Goal: Check status: Check status

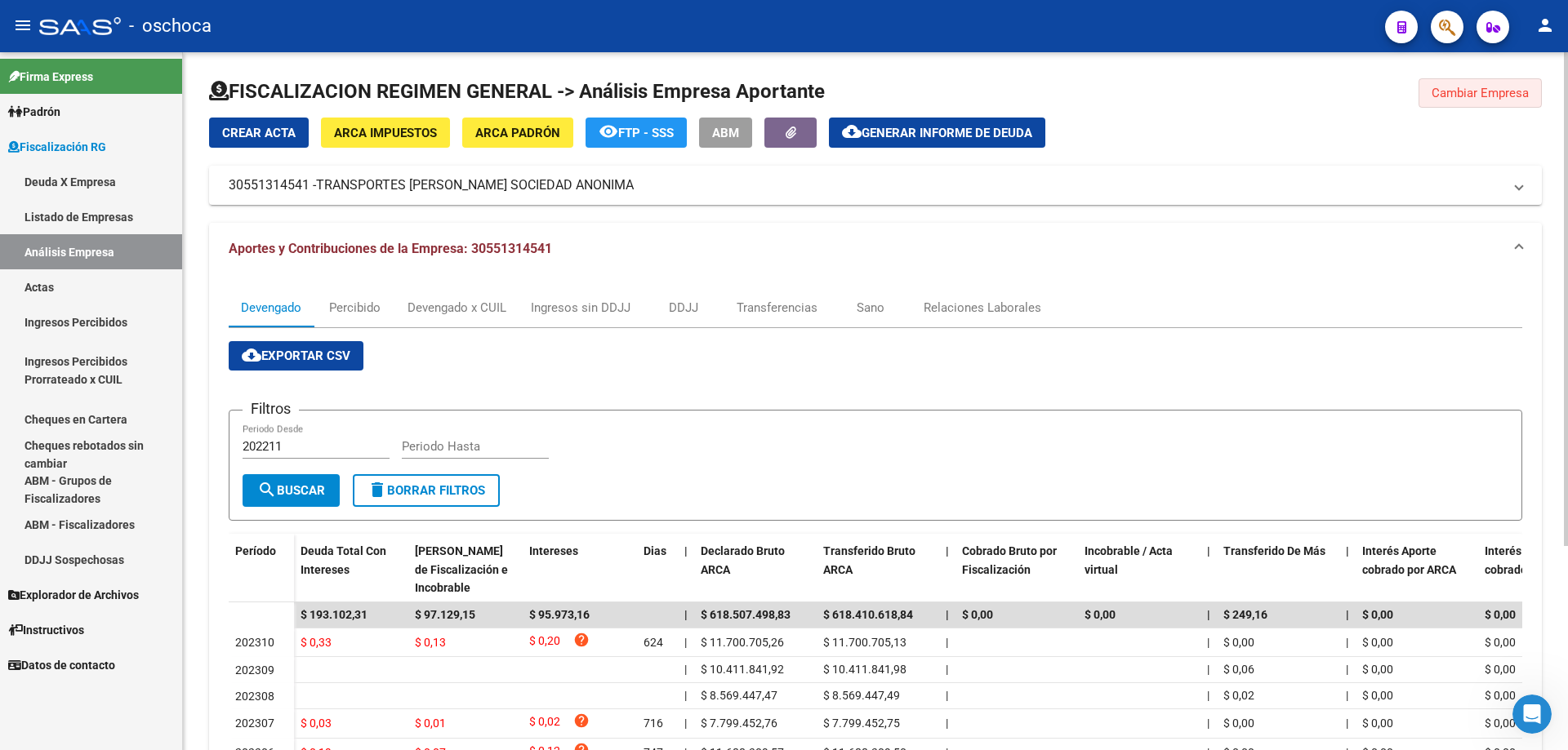
click at [1491, 85] on button "Cambiar Empresa" at bounding box center [1480, 92] width 123 height 29
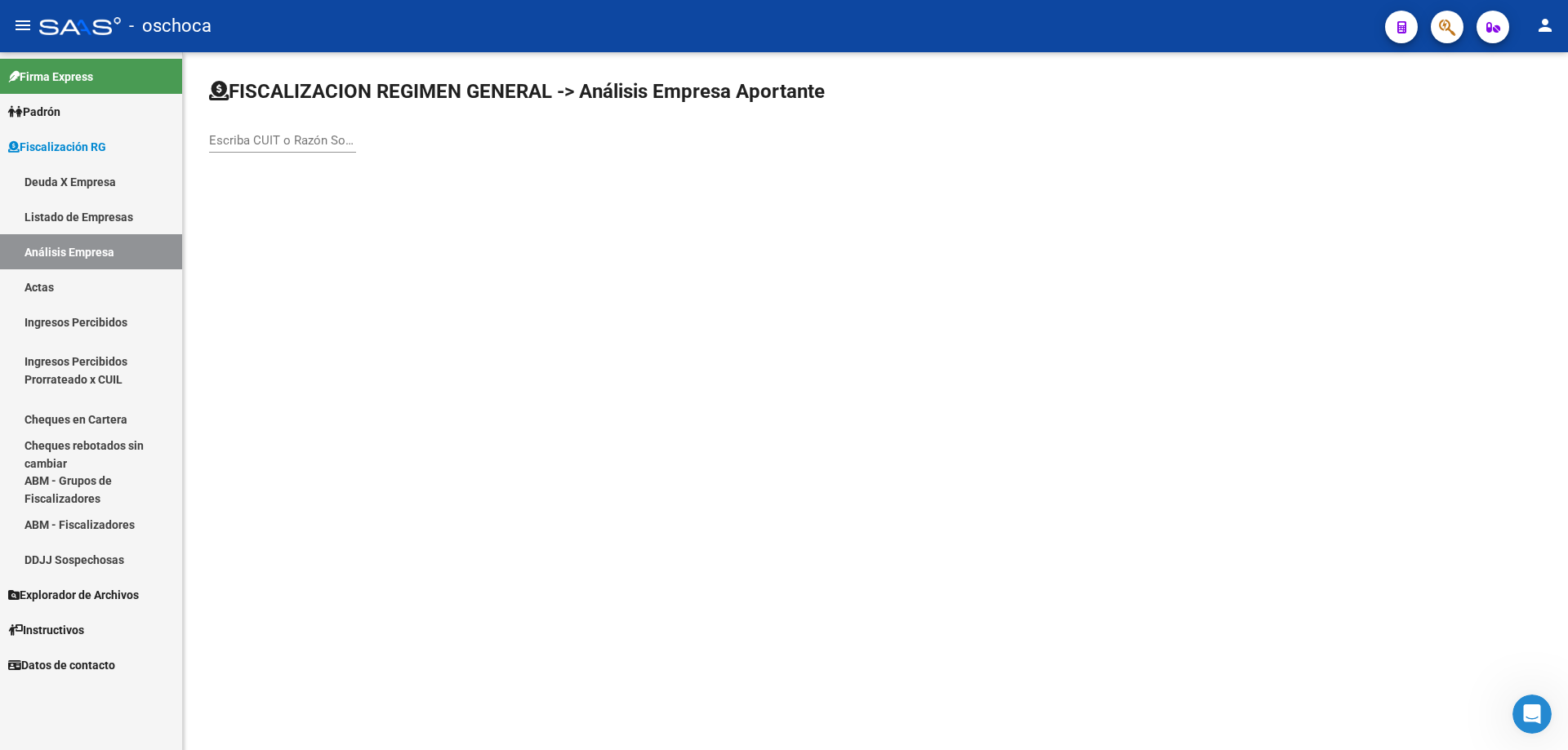
click at [214, 137] on input "Escriba CUIT o Razón Social para buscar" at bounding box center [283, 140] width 147 height 15
type input "0"
type input "33702651129"
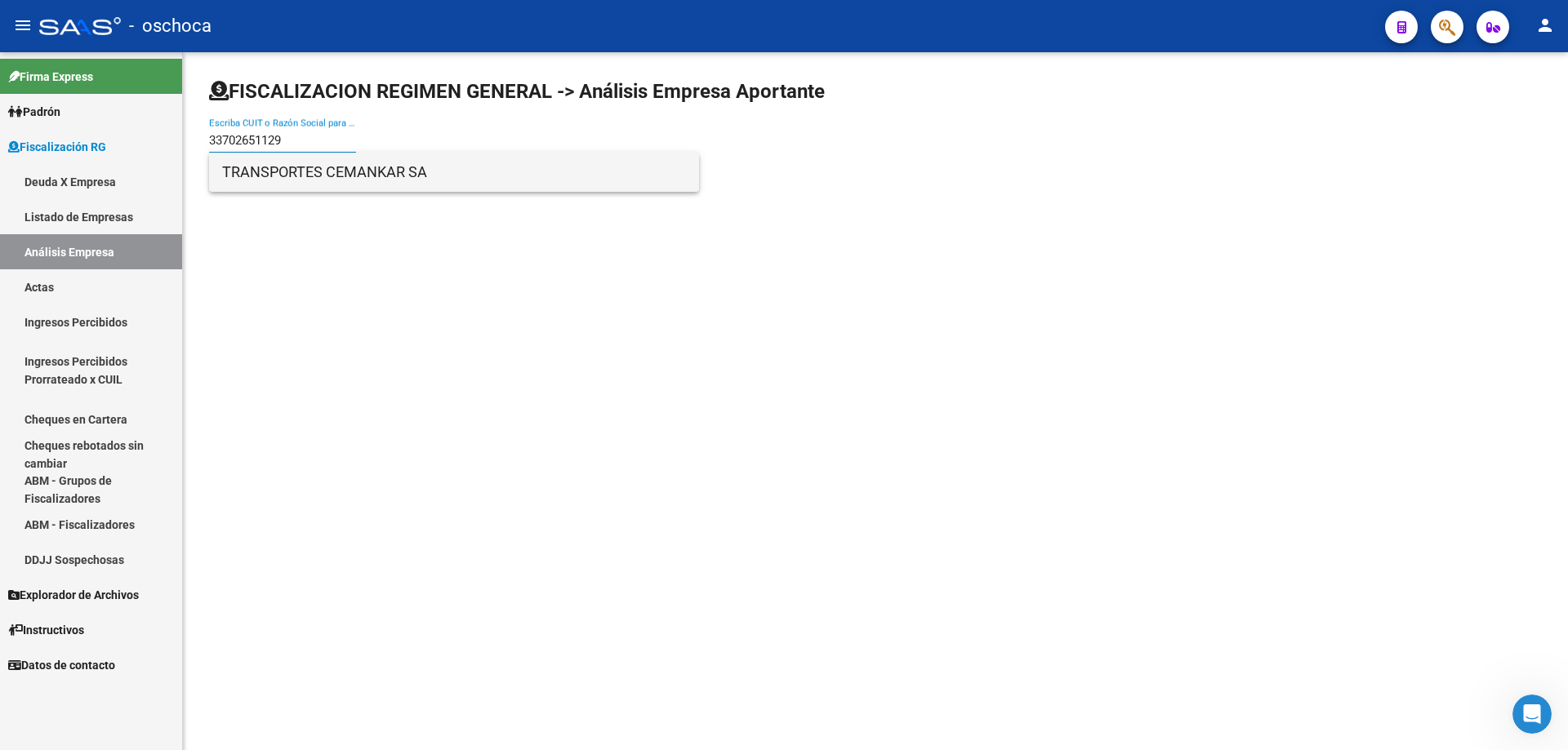
click at [257, 166] on span "TRANSPORTES CEMANKAR SA" at bounding box center [453, 172] width 464 height 39
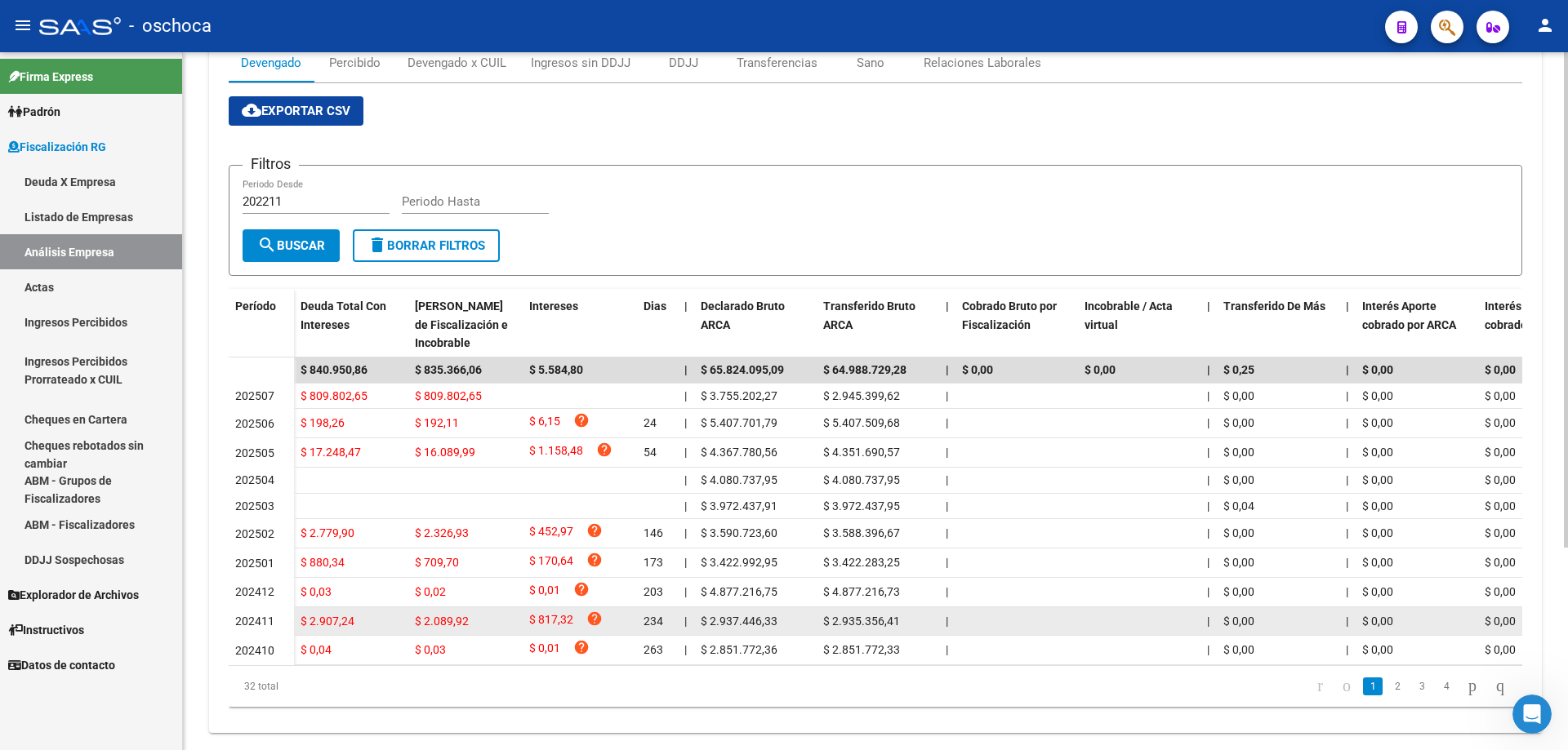
scroll to position [285, 0]
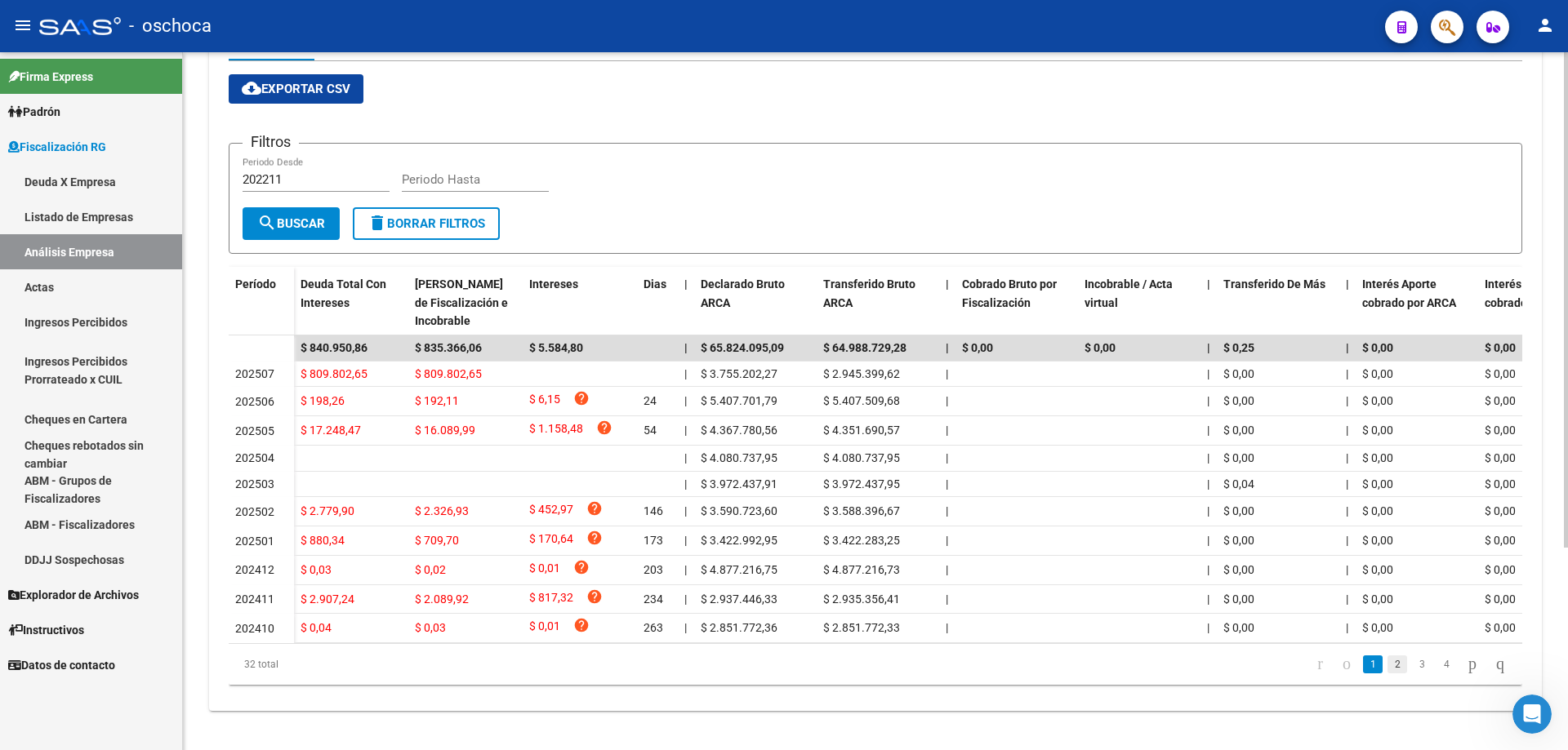
click at [1388, 672] on link "2" at bounding box center [1398, 664] width 20 height 18
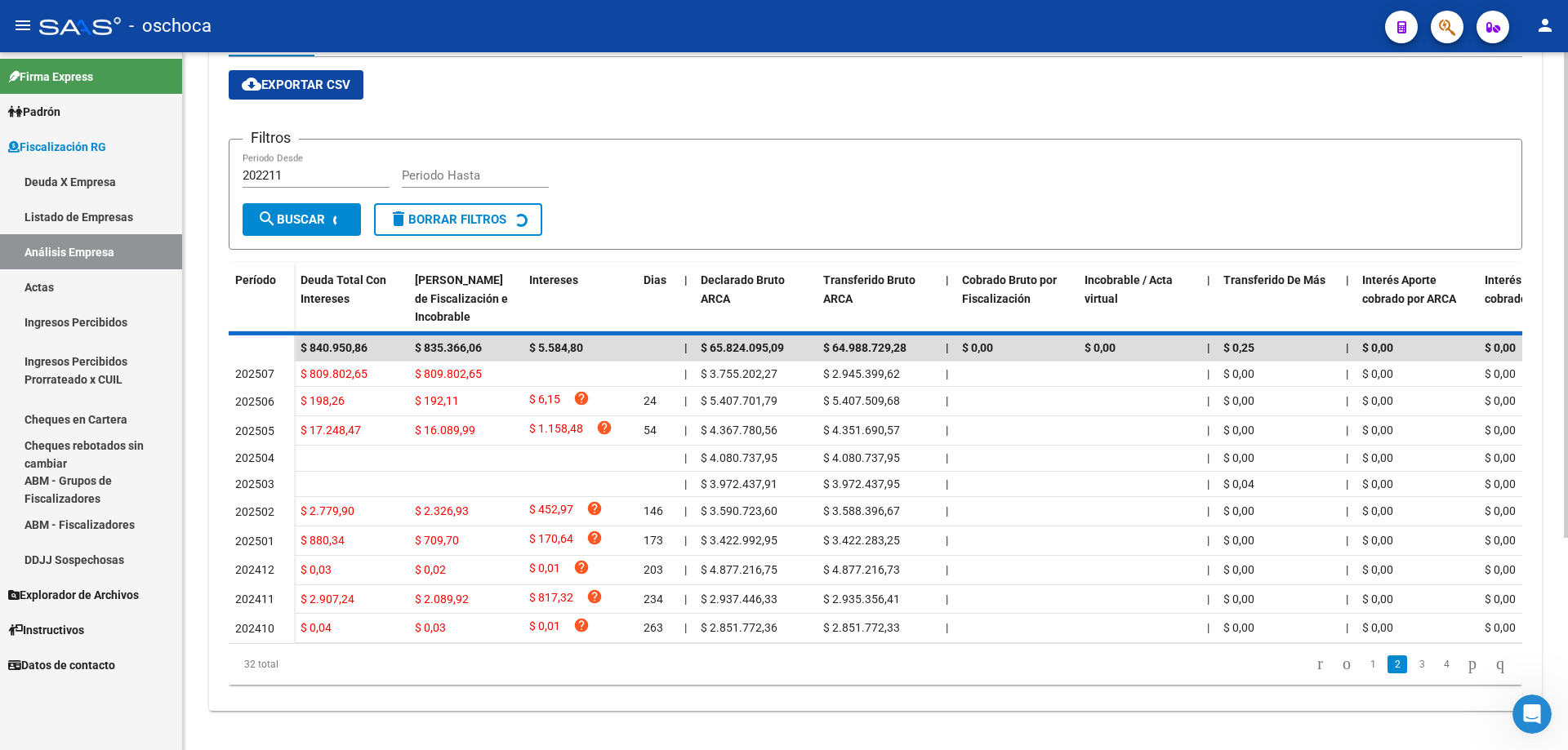
scroll to position [273, 0]
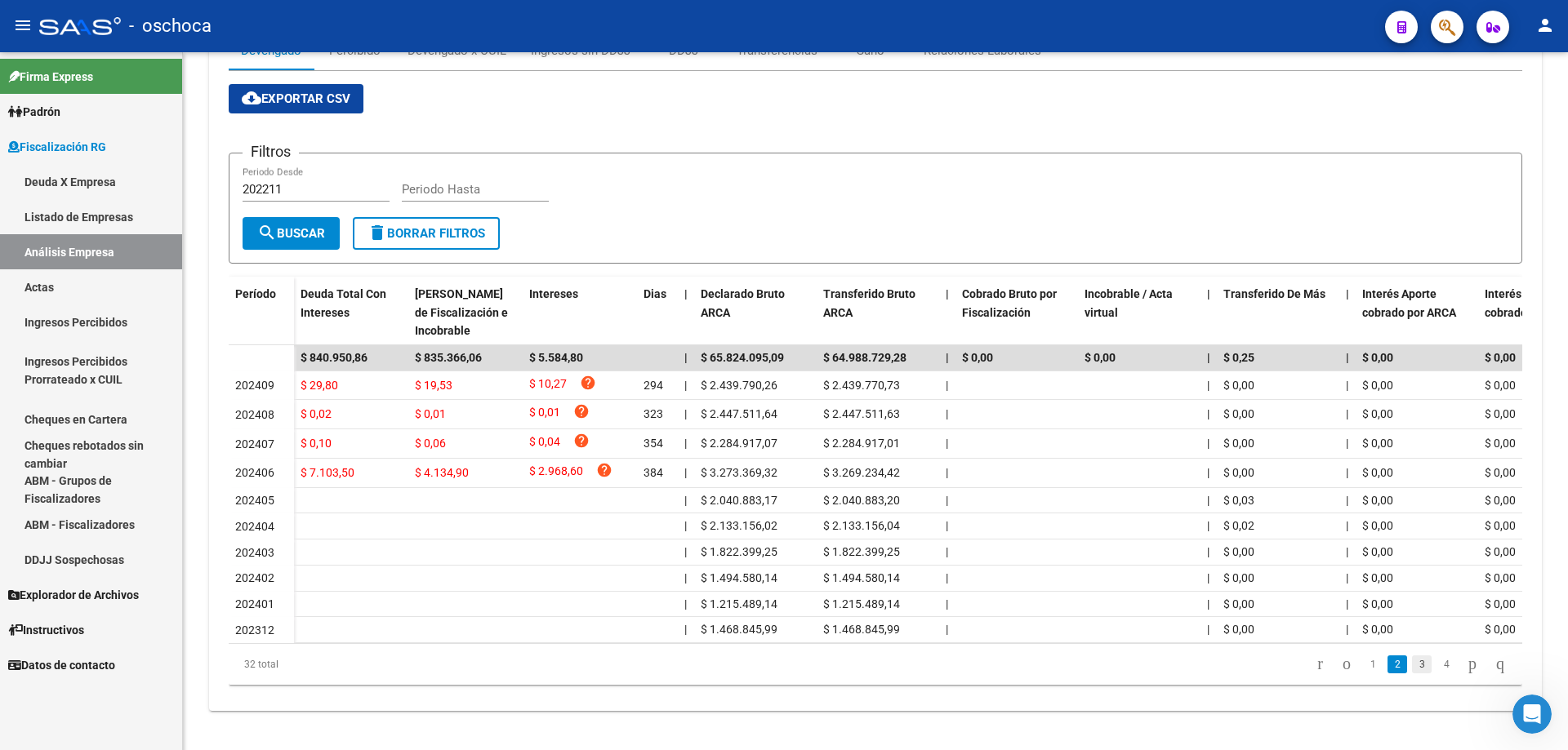
click at [1412, 666] on link "3" at bounding box center [1422, 664] width 20 height 18
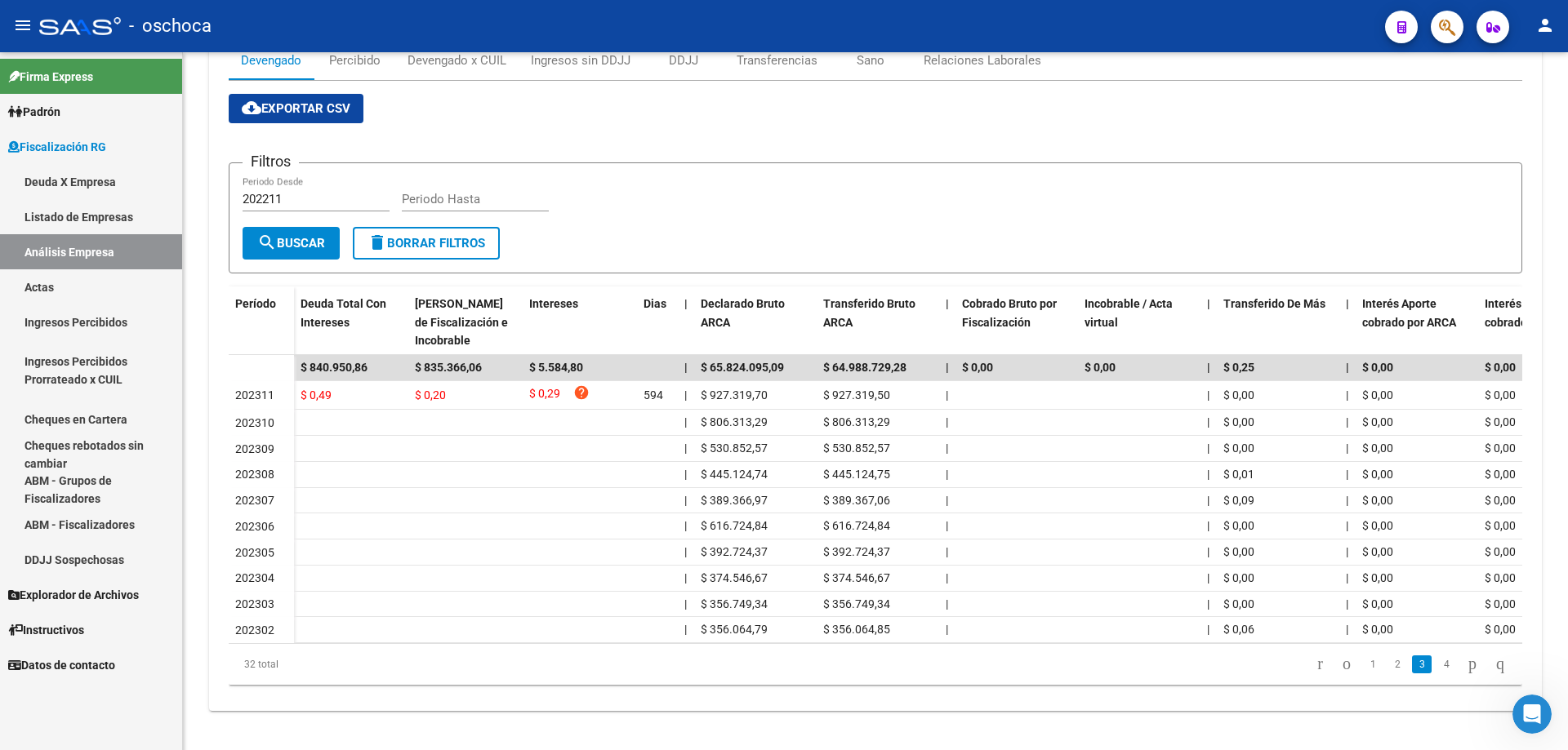
scroll to position [261, 0]
click at [1437, 668] on link "4" at bounding box center [1446, 664] width 20 height 18
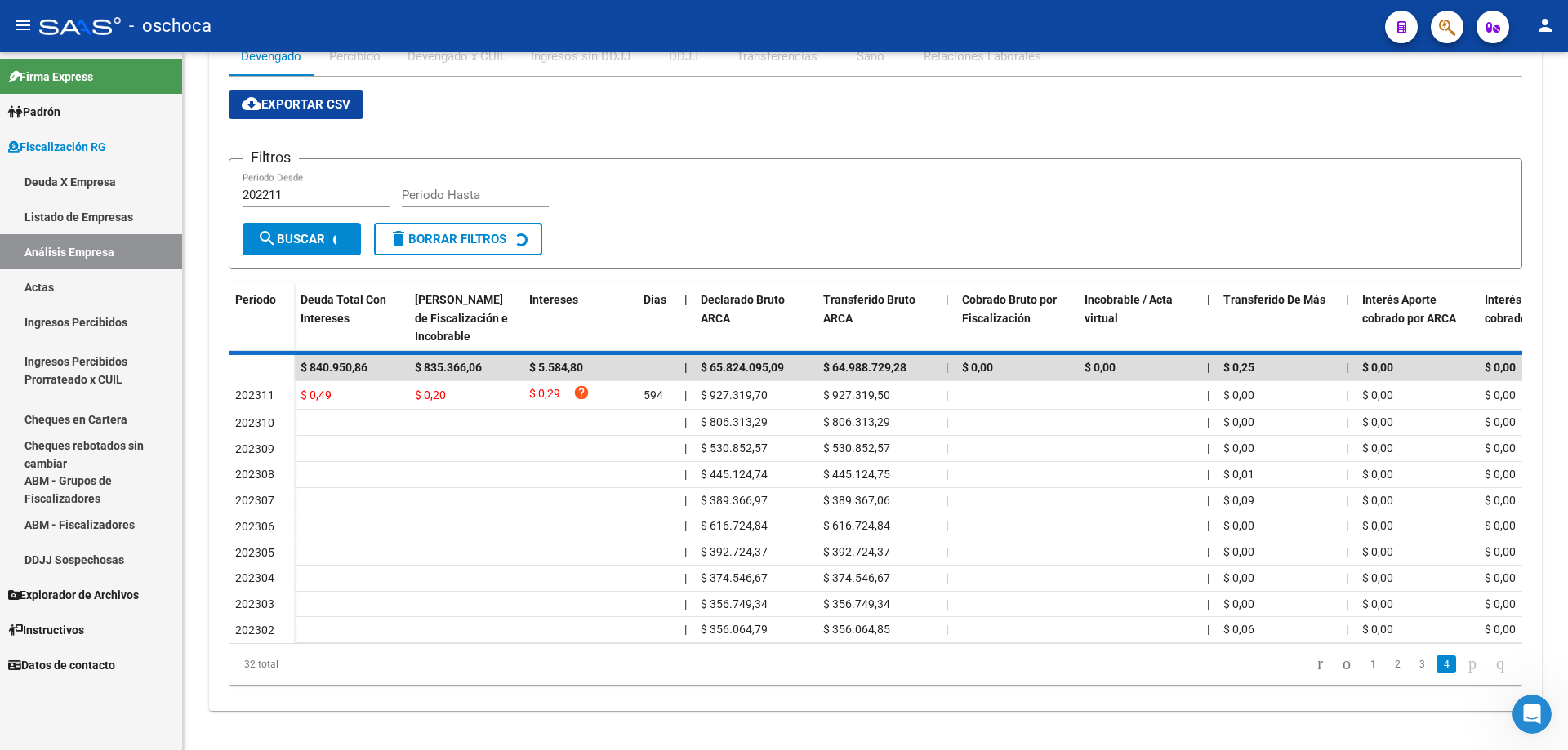
scroll to position [53, 0]
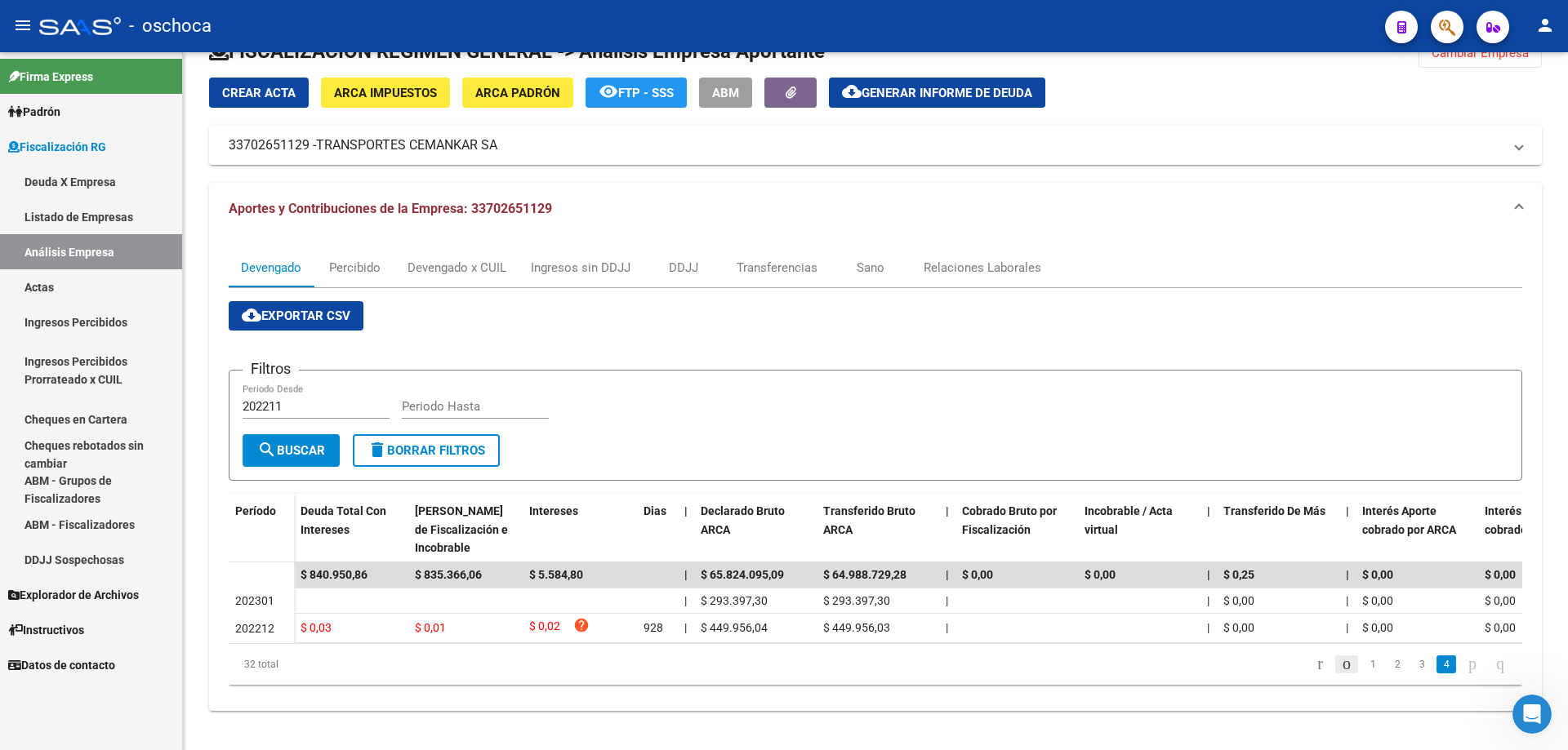
click at [1340, 668] on icon "go to previous page" at bounding box center [1346, 664] width 13 height 20
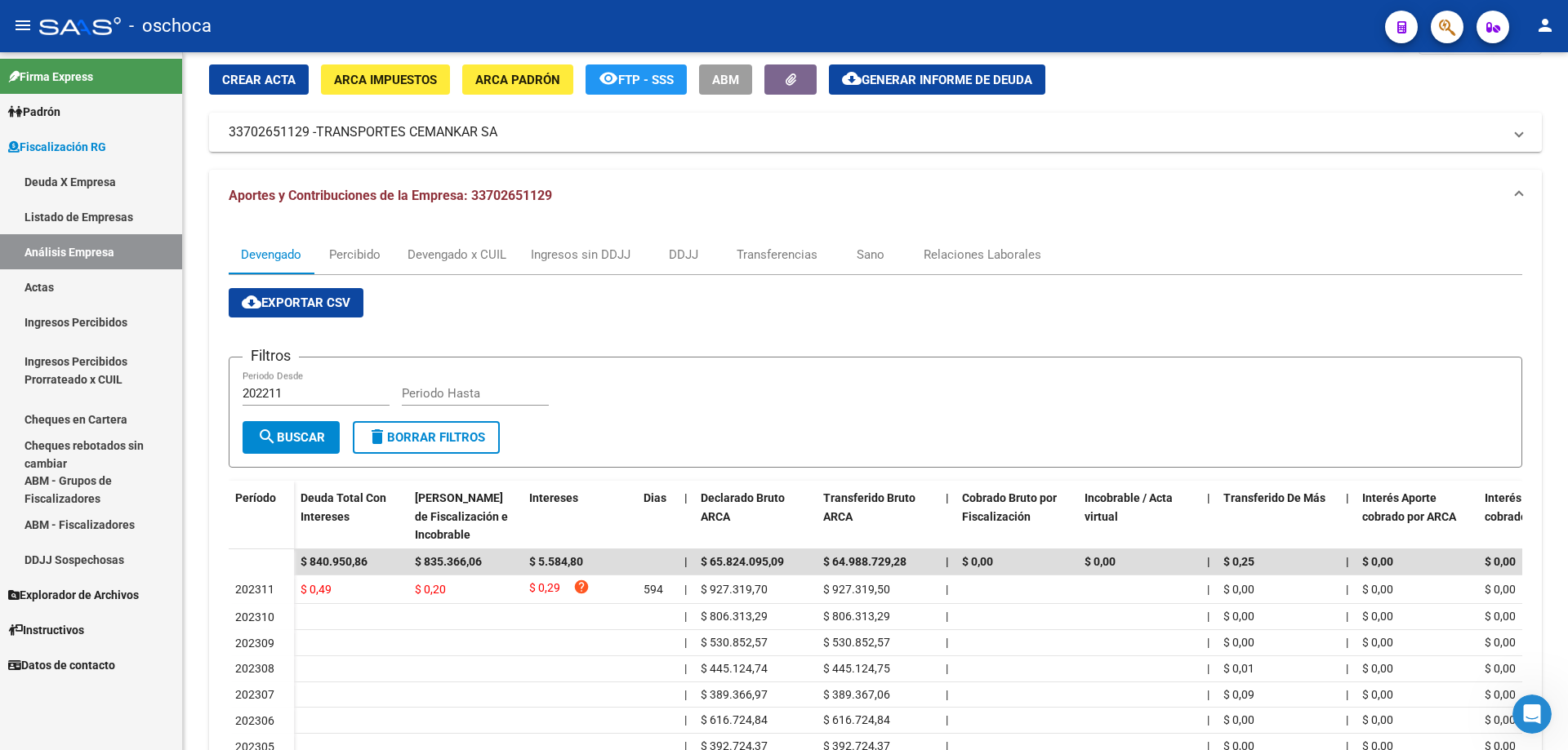
scroll to position [0, 0]
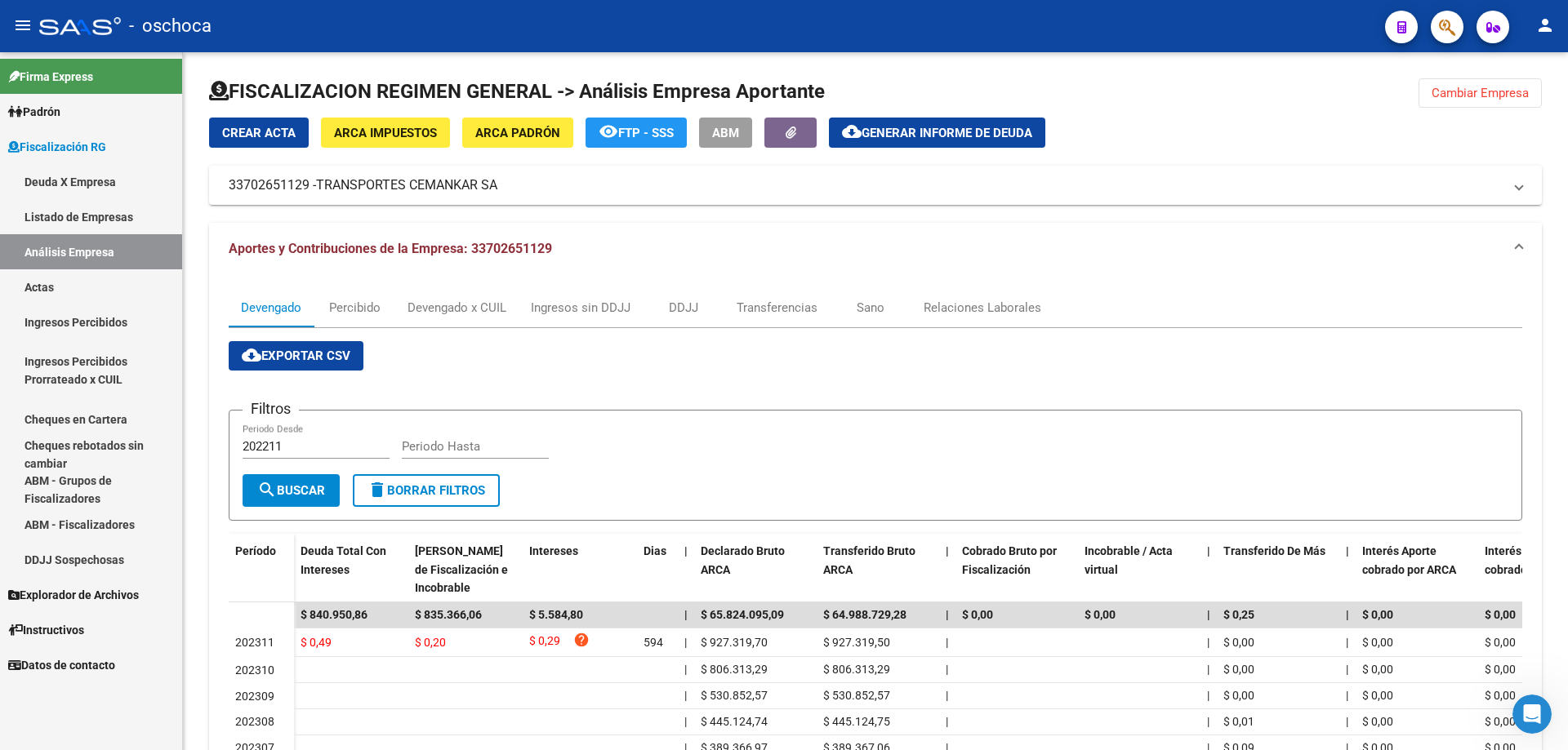
click at [1471, 105] on button "Cambiar Empresa" at bounding box center [1480, 92] width 123 height 29
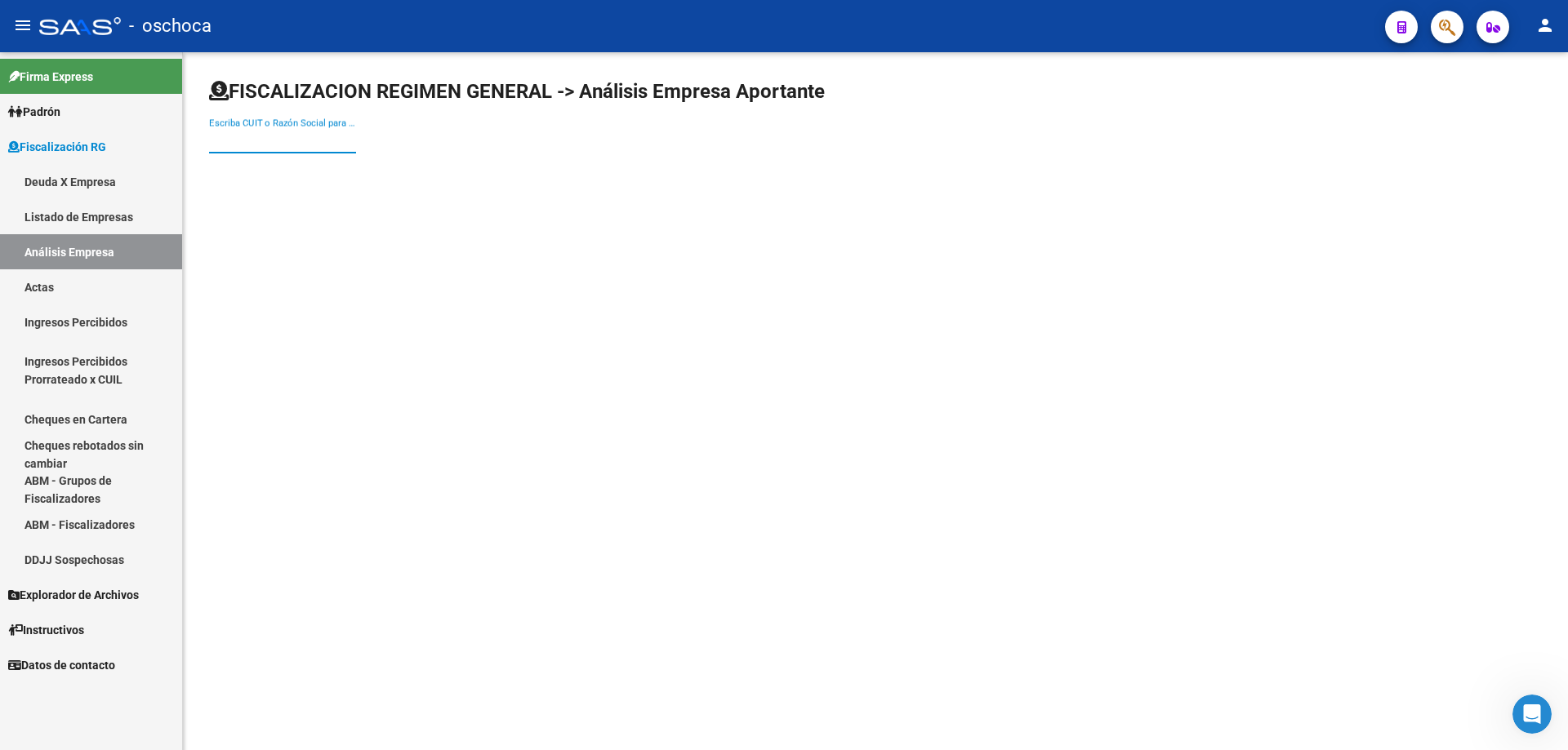
drag, startPoint x: 225, startPoint y: 134, endPoint x: 271, endPoint y: 153, distance: 49.8
click at [228, 139] on input "Escriba CUIT o Razón Social para buscar" at bounding box center [283, 140] width 147 height 15
type input "33709420459"
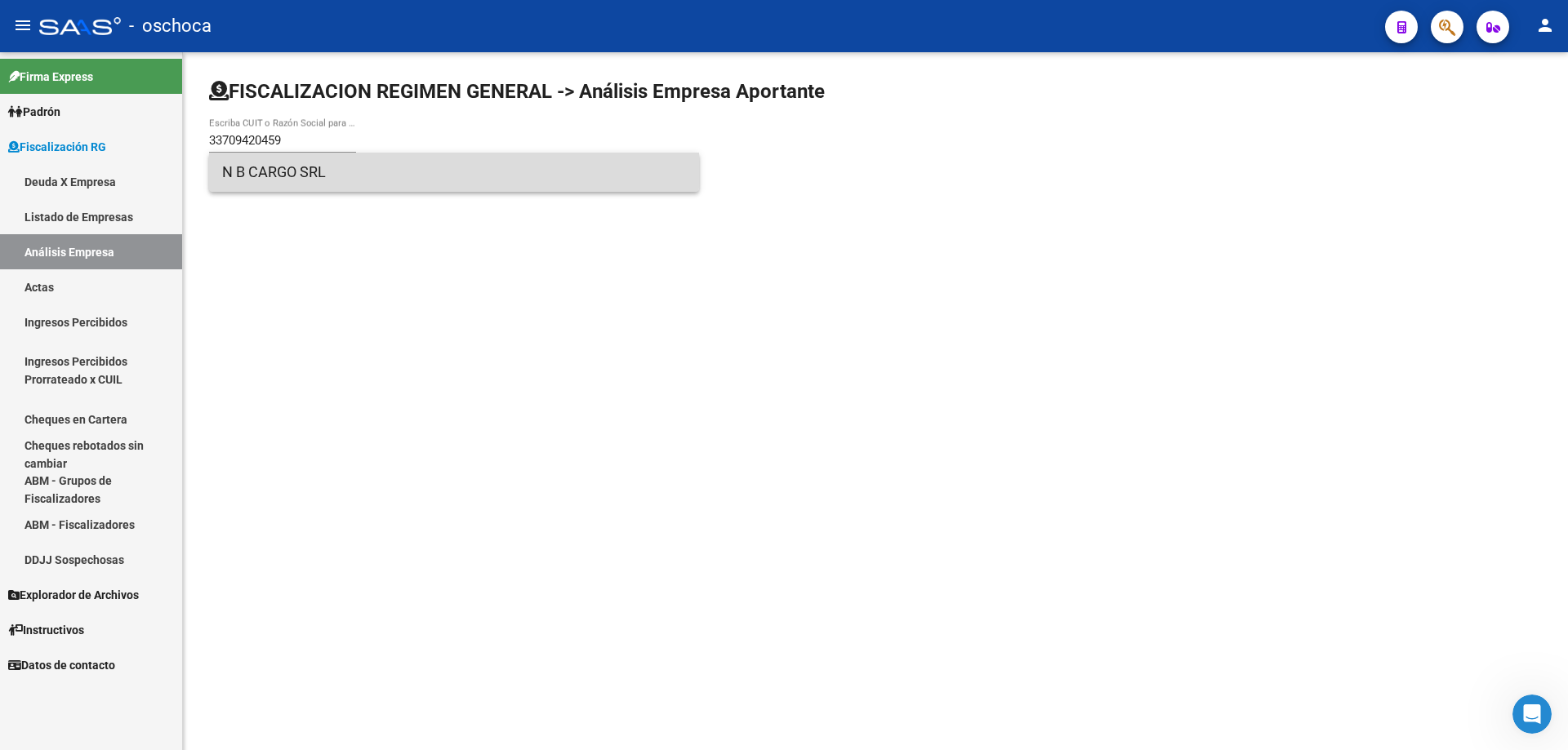
click at [286, 164] on span "N B CARGO SRL" at bounding box center [453, 172] width 464 height 39
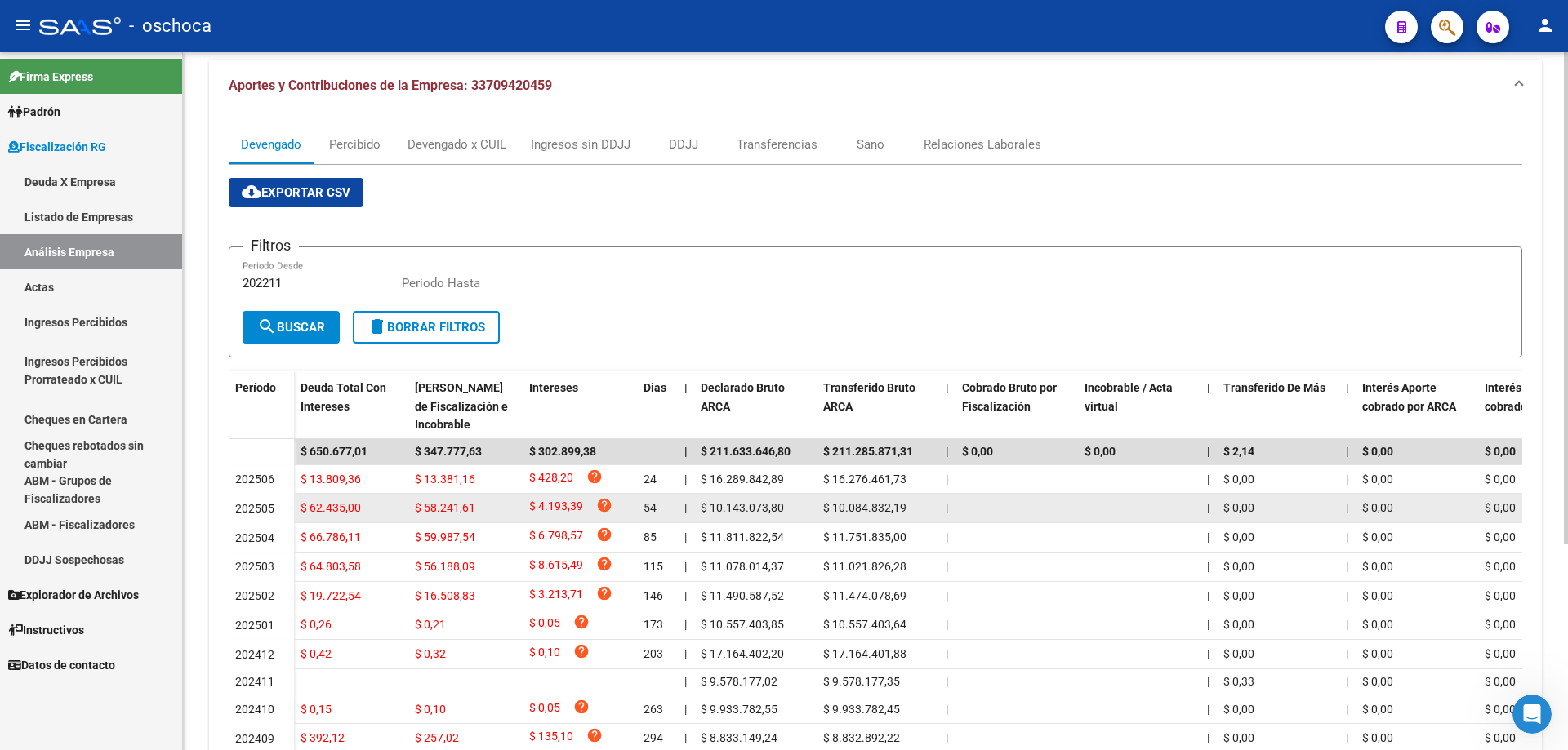
scroll to position [245, 0]
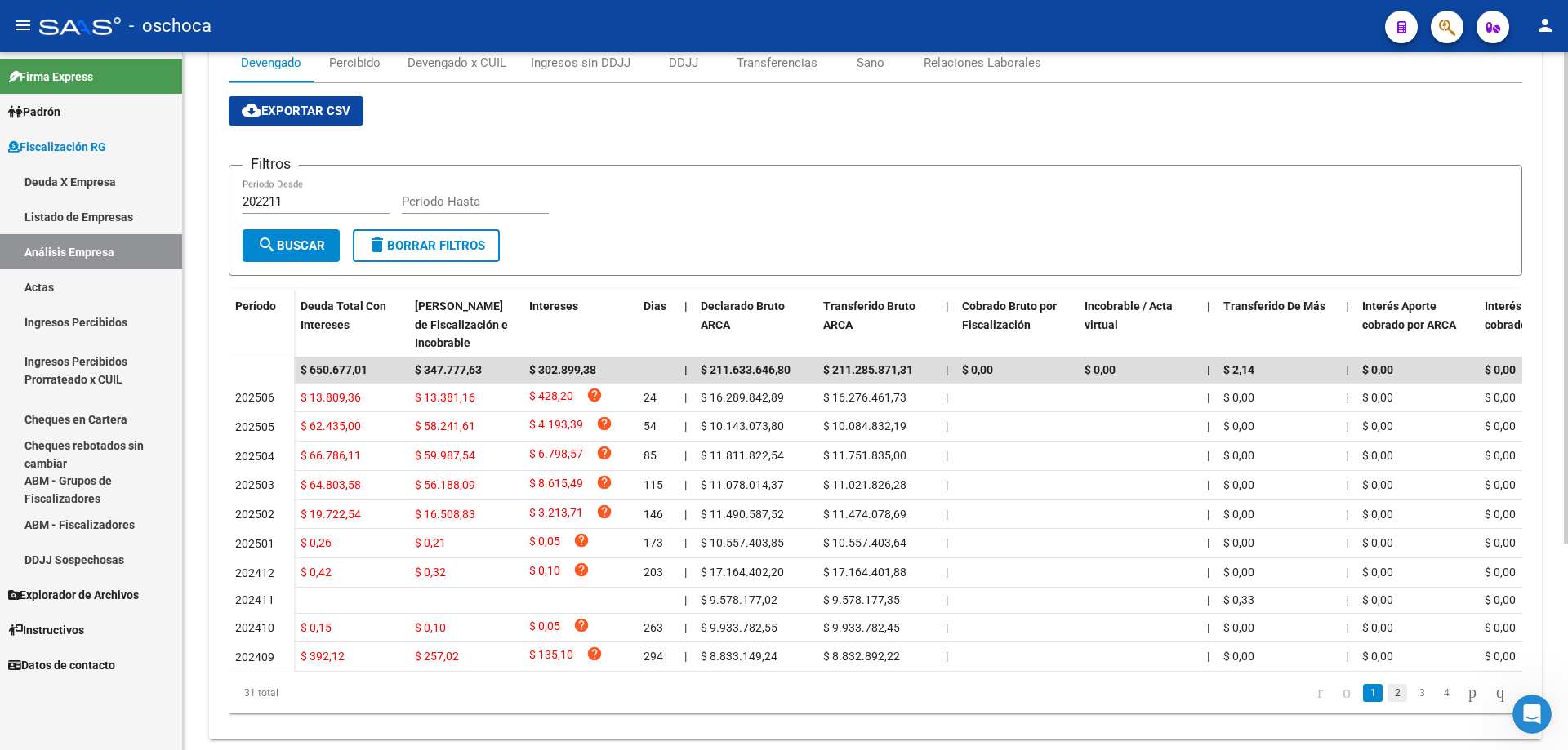
click at [1388, 702] on link "2" at bounding box center [1398, 693] width 20 height 18
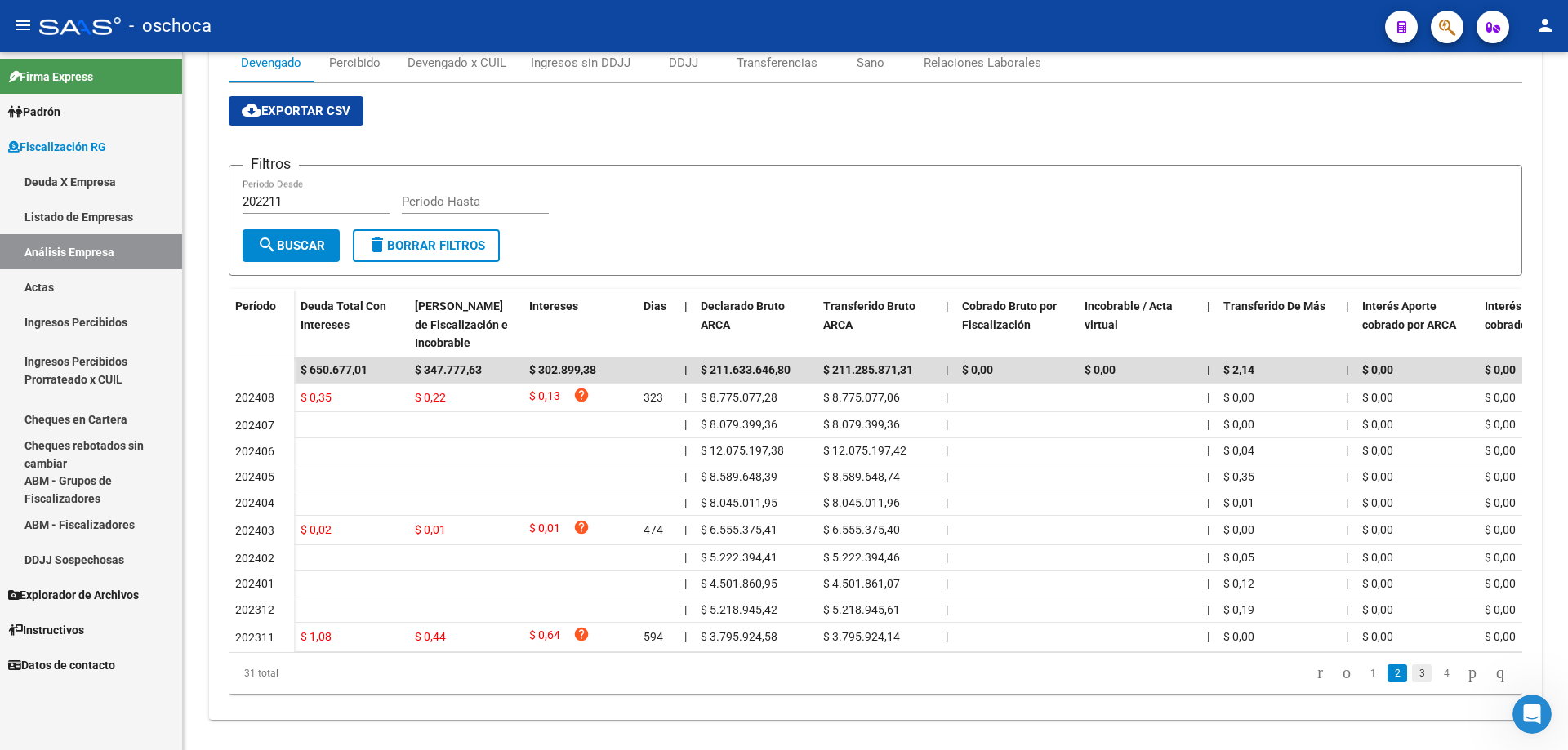
click at [1412, 683] on link "3" at bounding box center [1422, 674] width 20 height 18
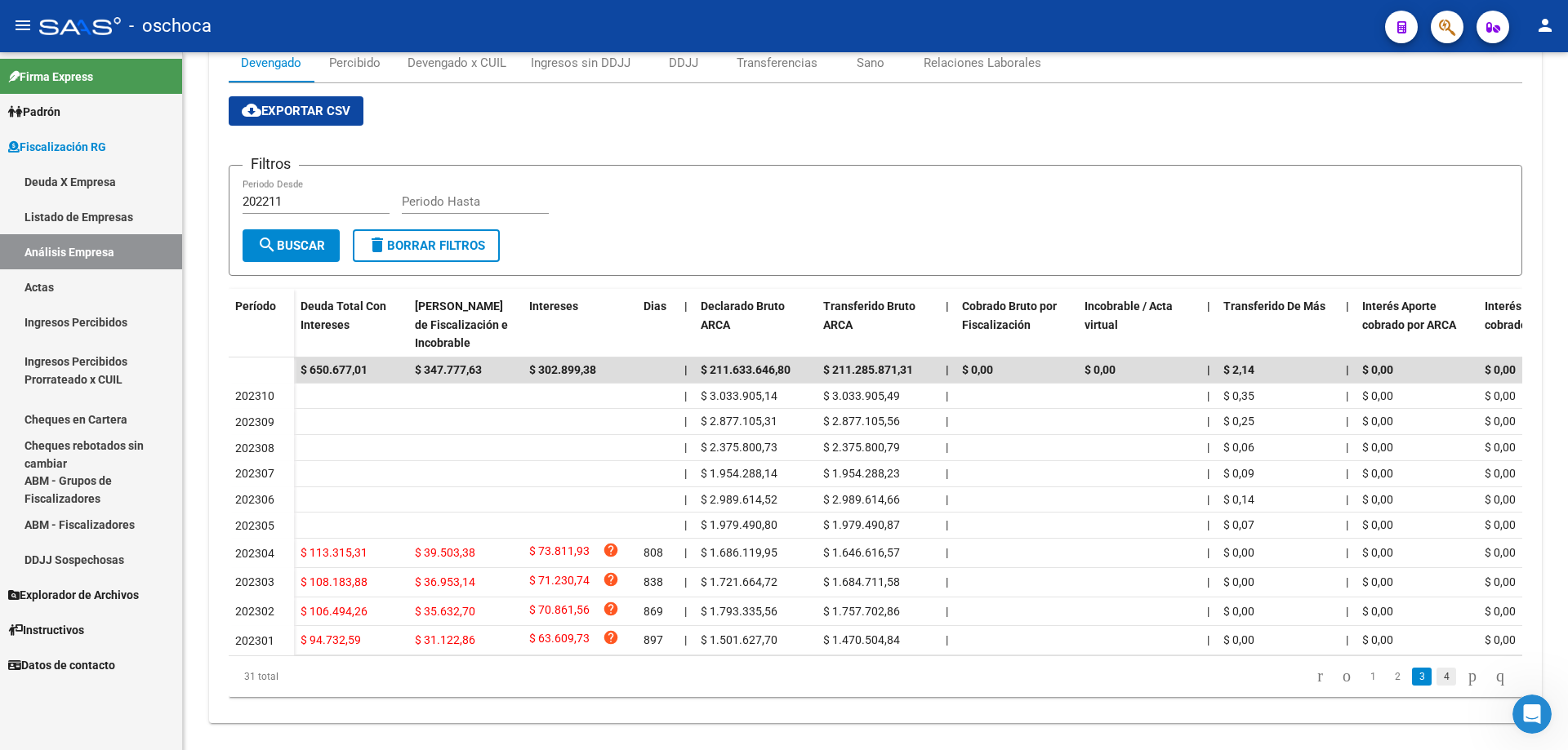
click at [1437, 686] on link "4" at bounding box center [1446, 676] width 20 height 18
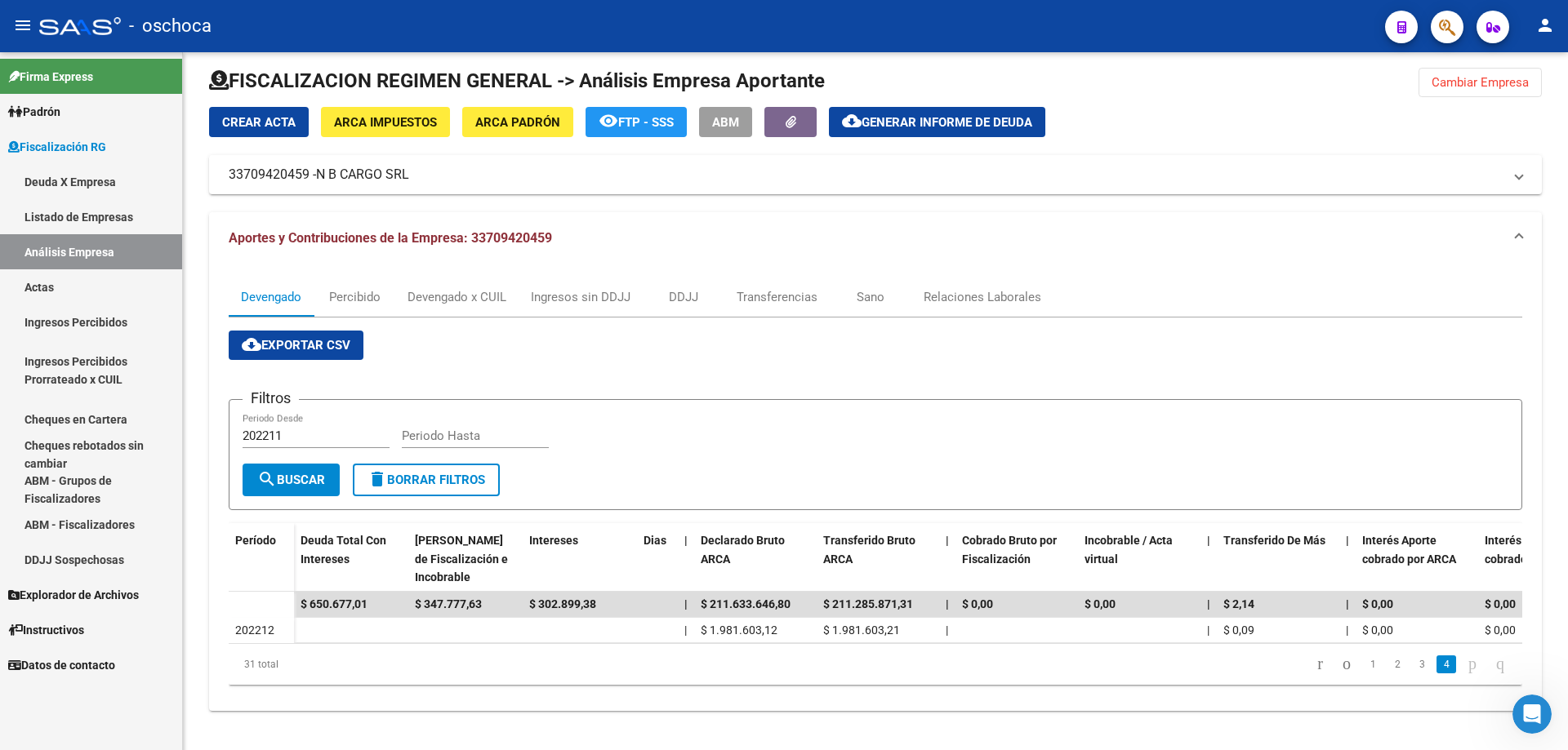
scroll to position [23, 0]
click at [1412, 665] on link "3" at bounding box center [1422, 664] width 20 height 18
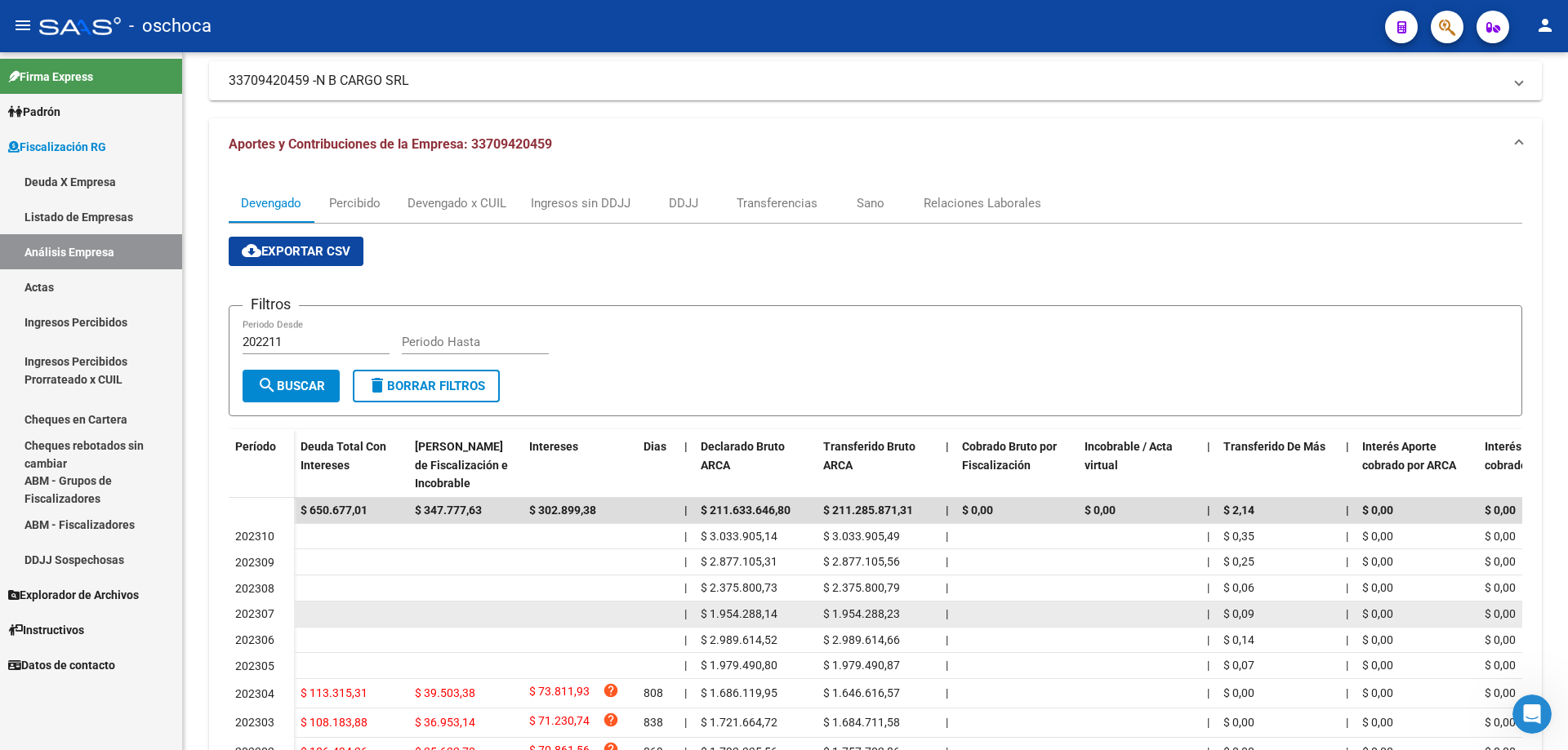
scroll to position [268, 0]
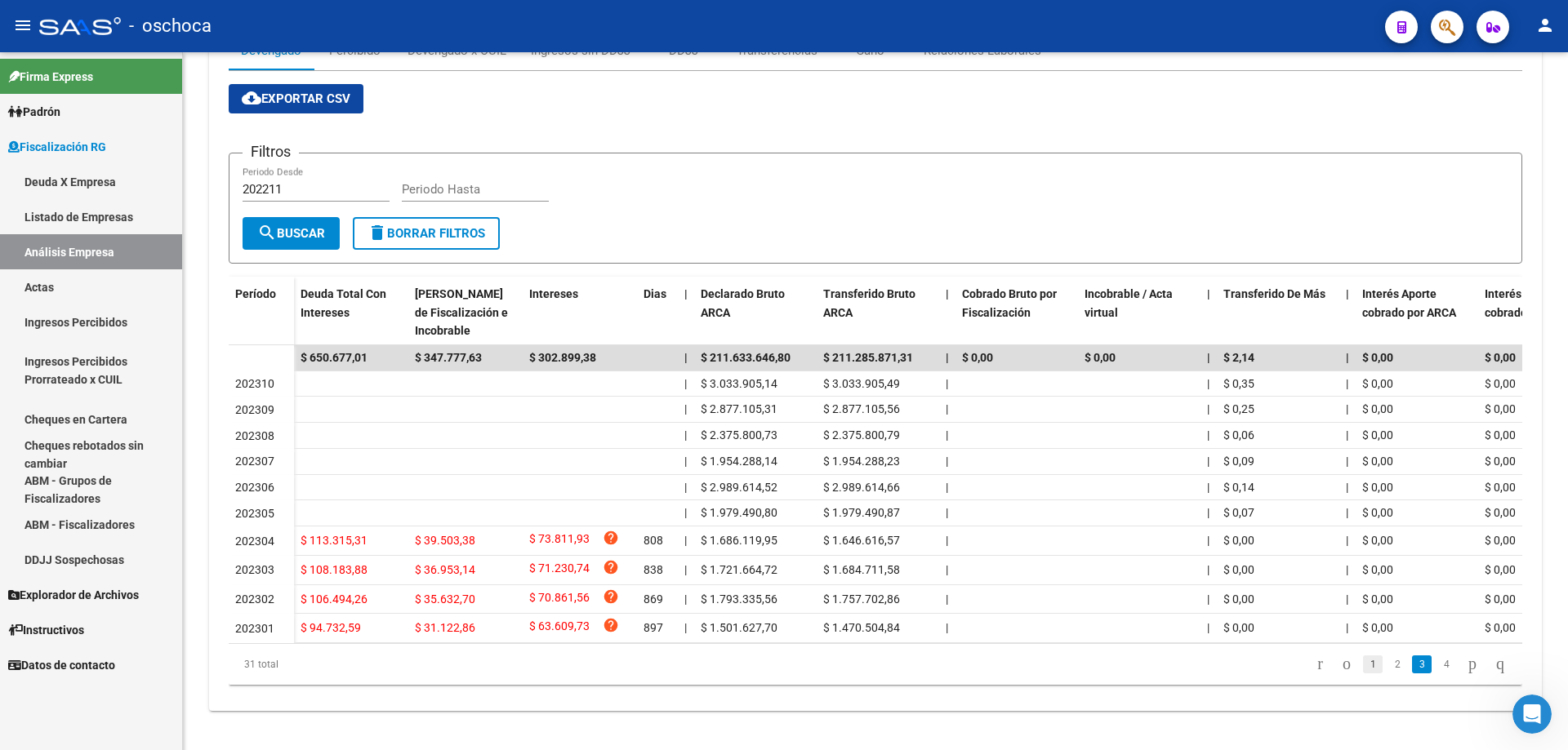
click at [1363, 672] on link "1" at bounding box center [1373, 664] width 20 height 18
